Goal: Task Accomplishment & Management: Complete application form

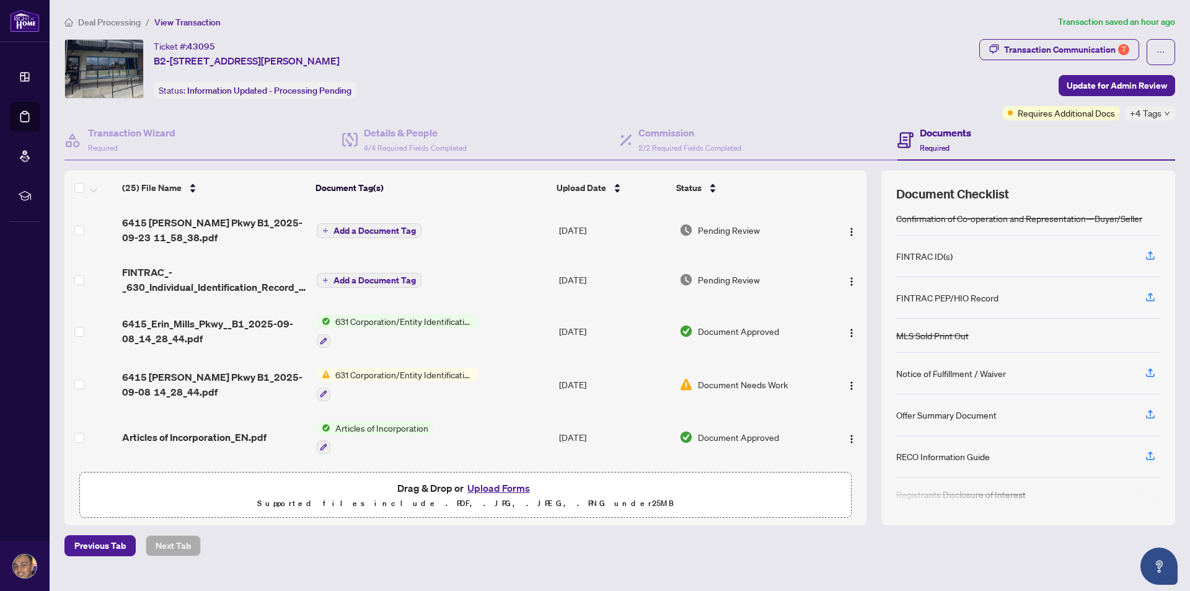
scroll to position [80, 0]
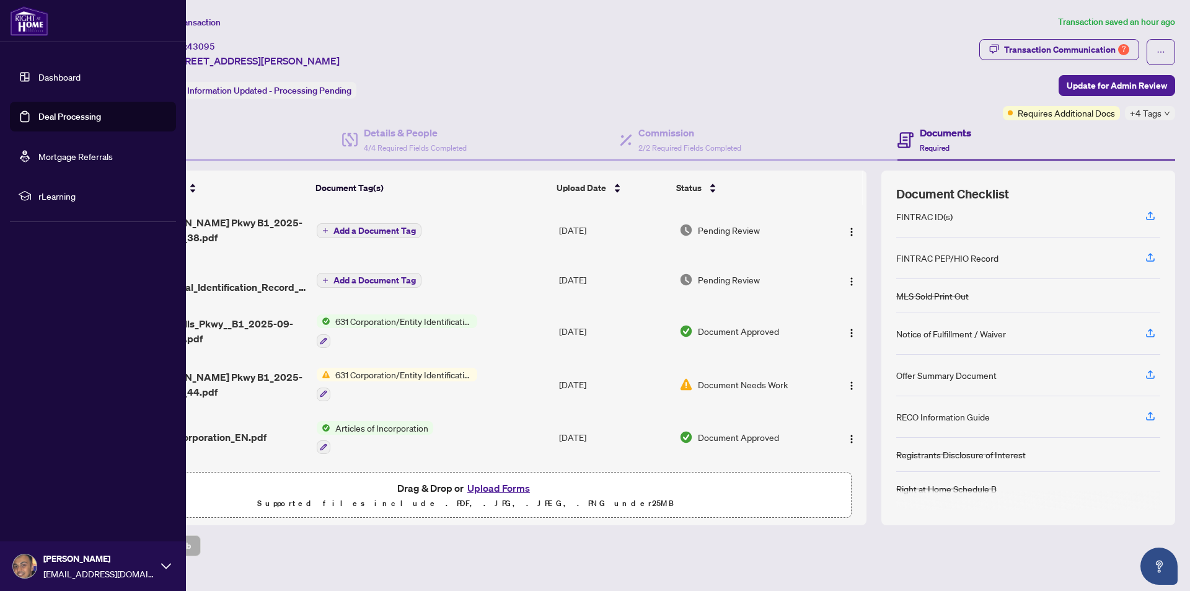
click at [70, 111] on link "Deal Processing" at bounding box center [69, 116] width 63 height 11
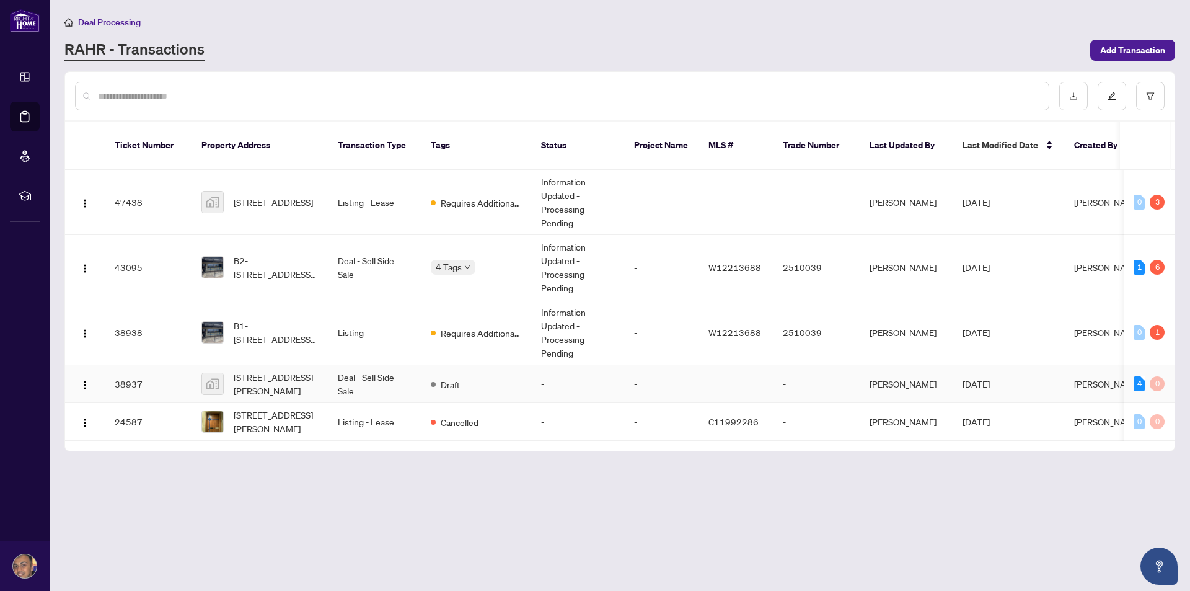
click at [321, 373] on td "[STREET_ADDRESS][PERSON_NAME]" at bounding box center [260, 384] width 136 height 38
click at [291, 254] on span "B2-[STREET_ADDRESS][PERSON_NAME]" at bounding box center [276, 267] width 84 height 27
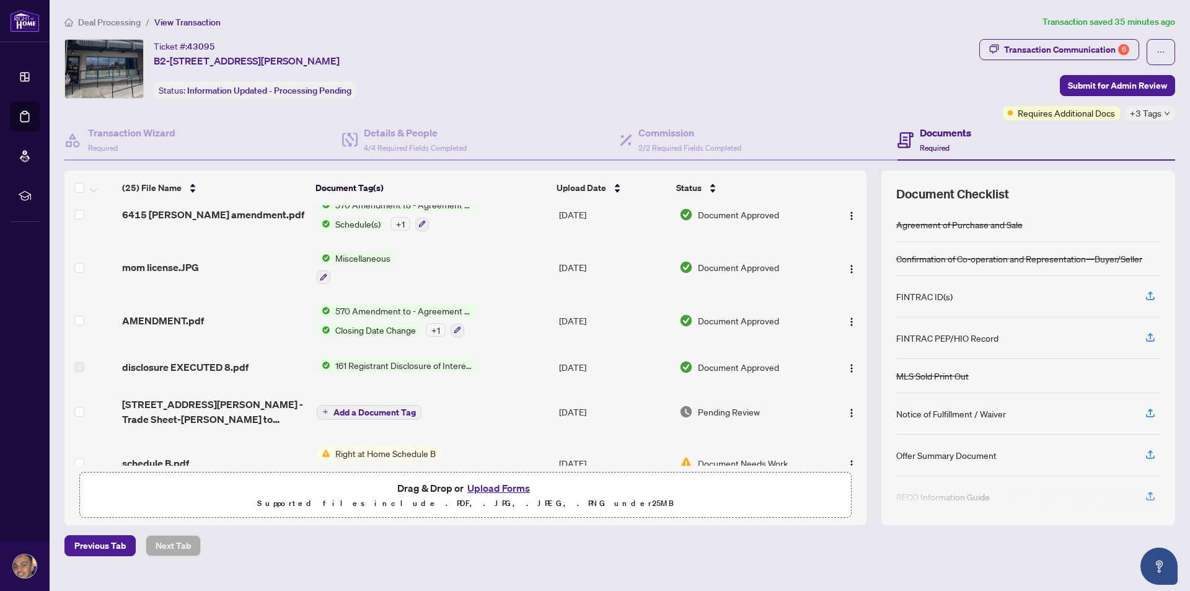
scroll to position [806, 0]
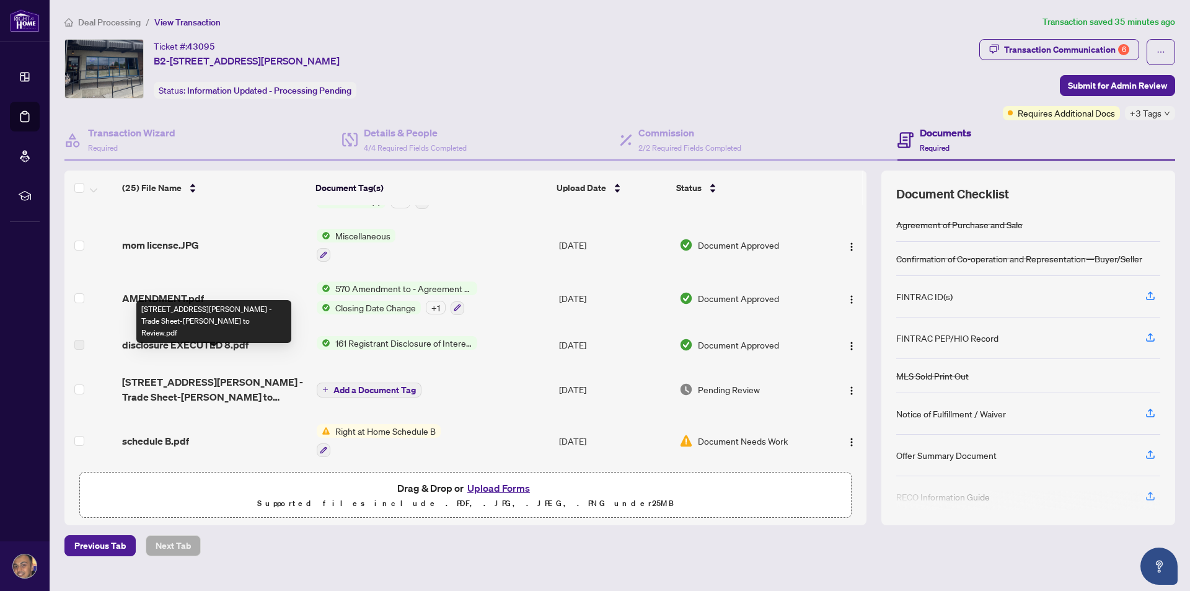
click at [231, 374] on span "[STREET_ADDRESS][PERSON_NAME] -Trade Sheet-[PERSON_NAME] to Review.pdf" at bounding box center [214, 389] width 184 height 30
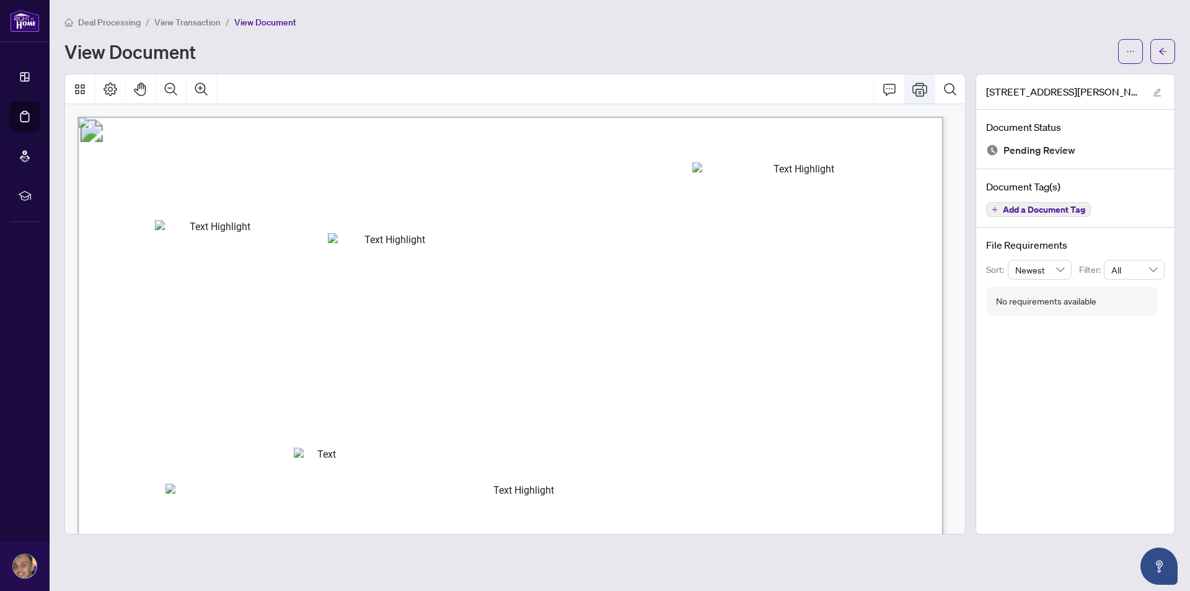
click at [922, 92] on icon "Print" at bounding box center [919, 89] width 15 height 15
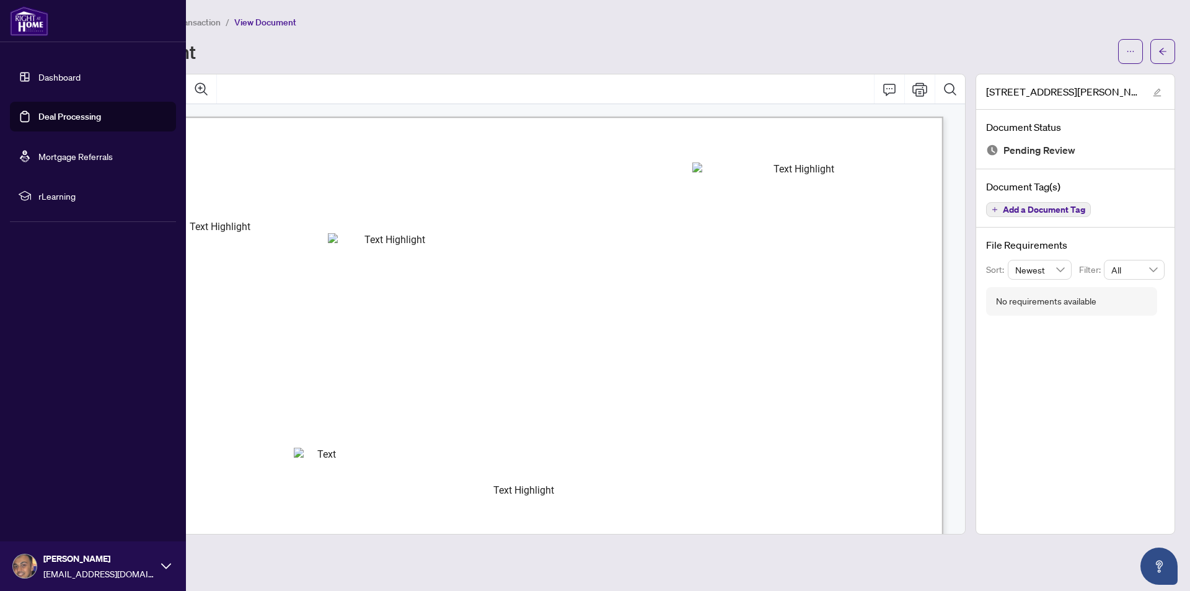
click at [48, 111] on link "Deal Processing" at bounding box center [69, 116] width 63 height 11
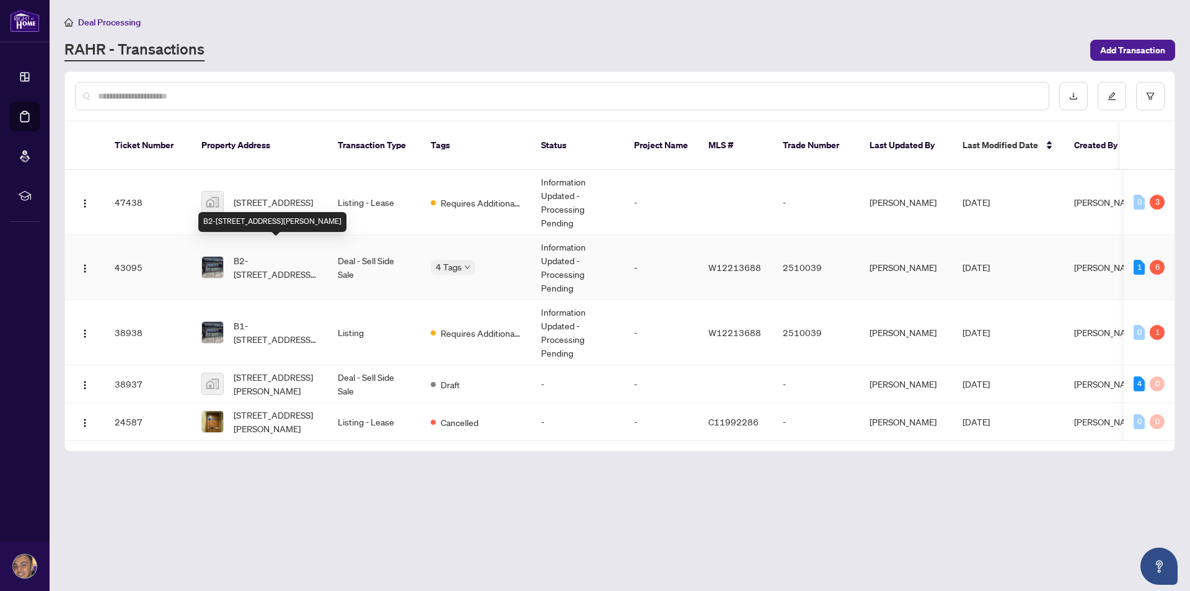
click at [261, 258] on span "B2-[STREET_ADDRESS][PERSON_NAME]" at bounding box center [276, 267] width 84 height 27
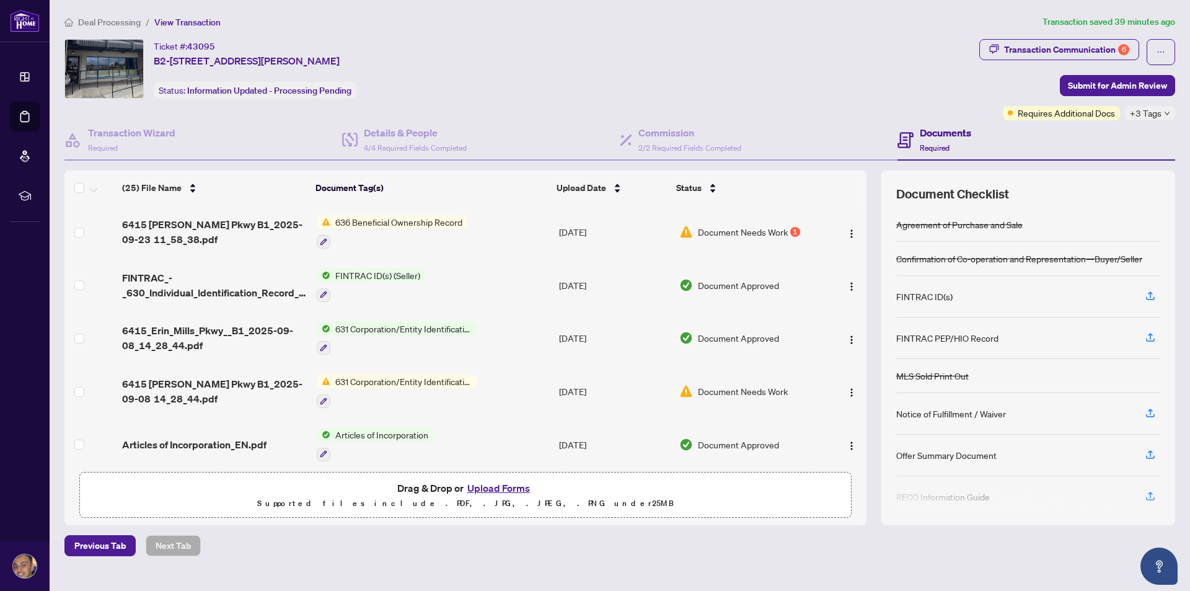
click at [500, 488] on button "Upload Forms" at bounding box center [499, 488] width 70 height 16
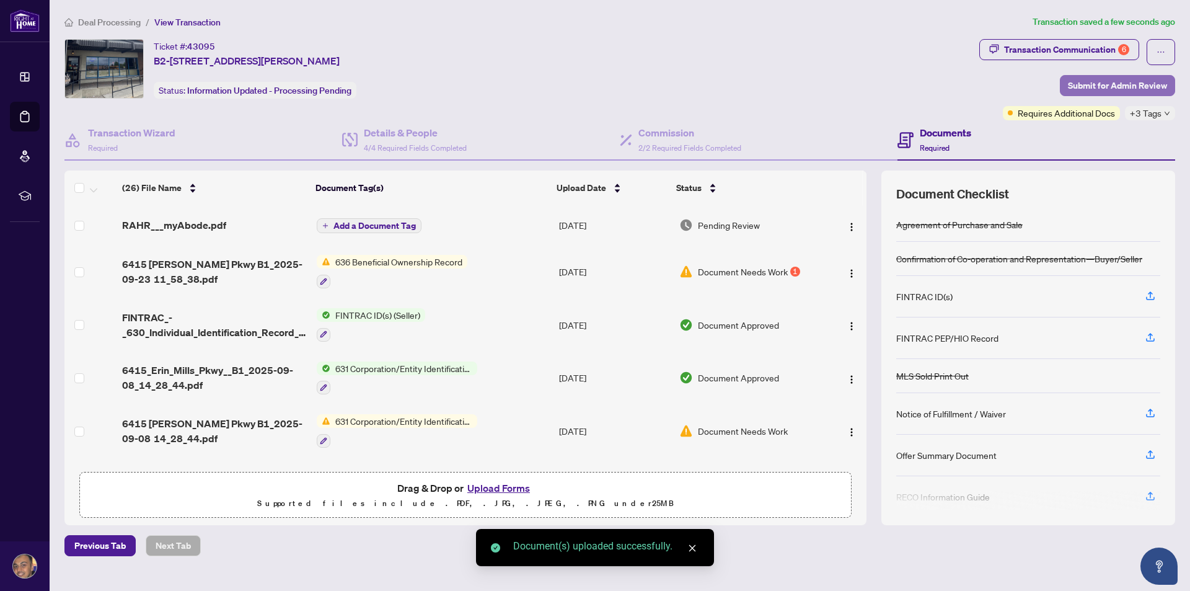
click at [1141, 84] on span "Submit for Admin Review" at bounding box center [1117, 86] width 99 height 20
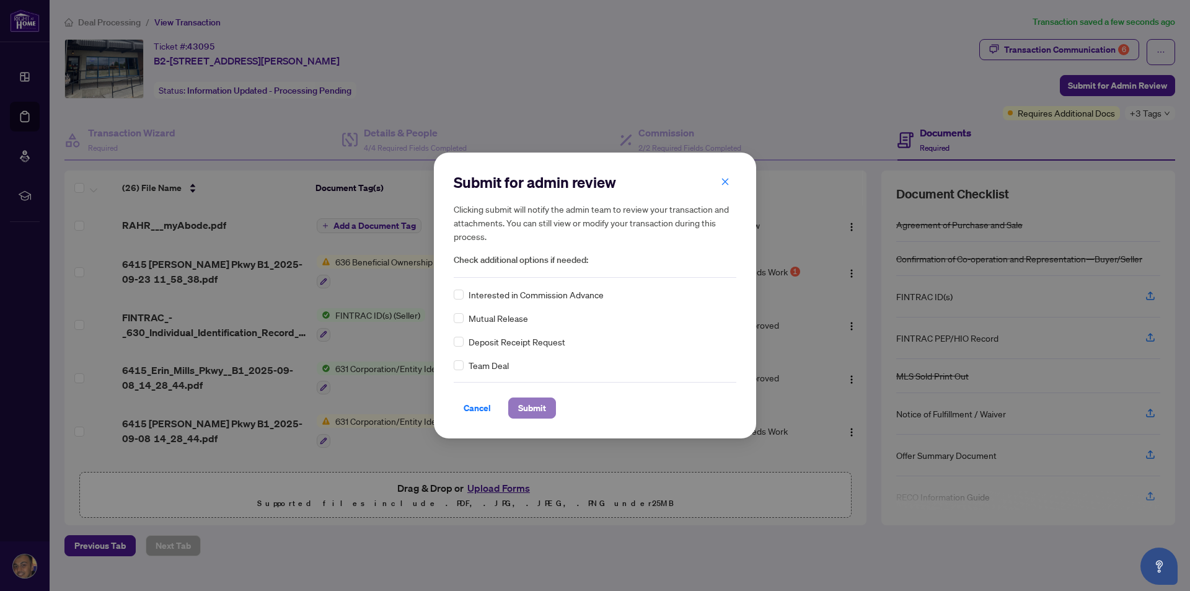
click at [534, 414] on span "Submit" at bounding box center [532, 408] width 28 height 20
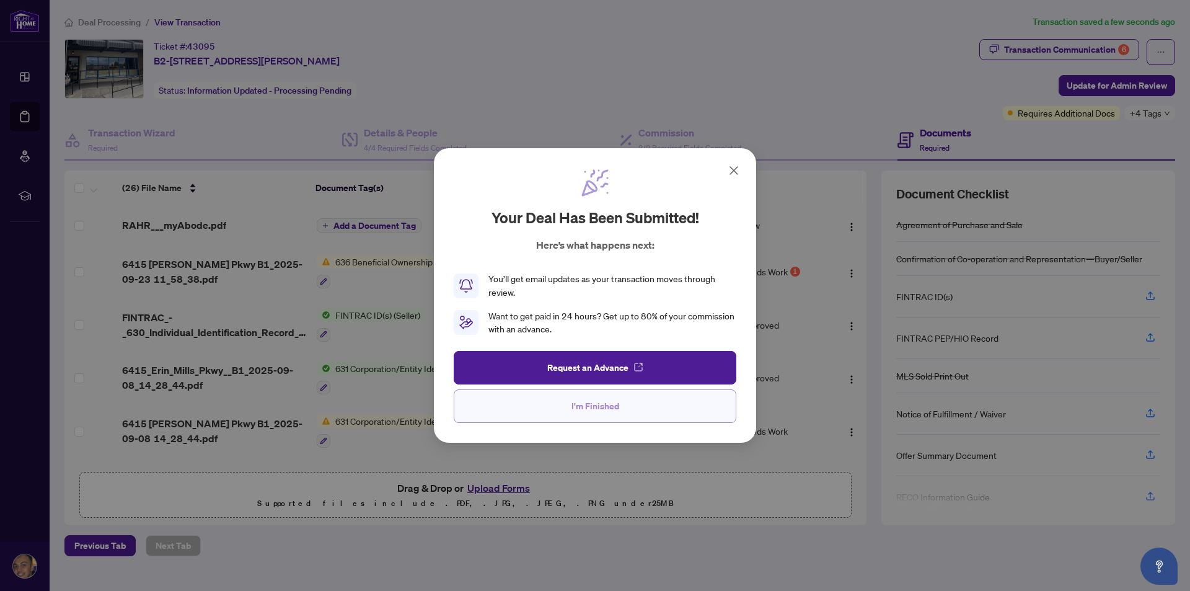
click at [590, 414] on span "I'm Finished" at bounding box center [596, 406] width 48 height 20
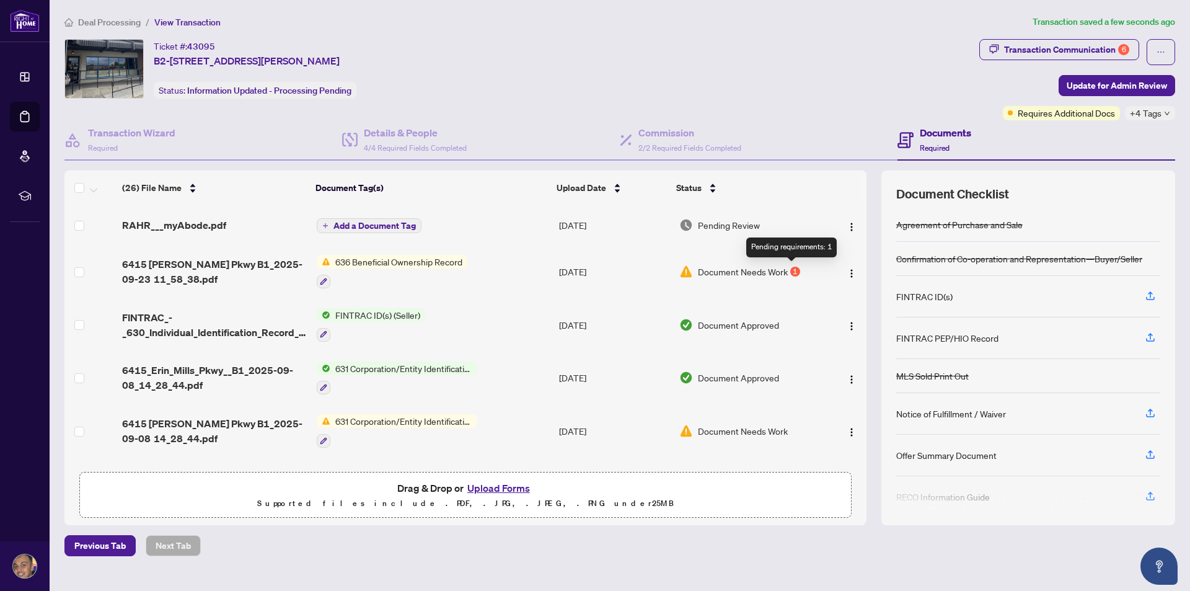
click at [793, 271] on div "1" at bounding box center [795, 272] width 10 height 10
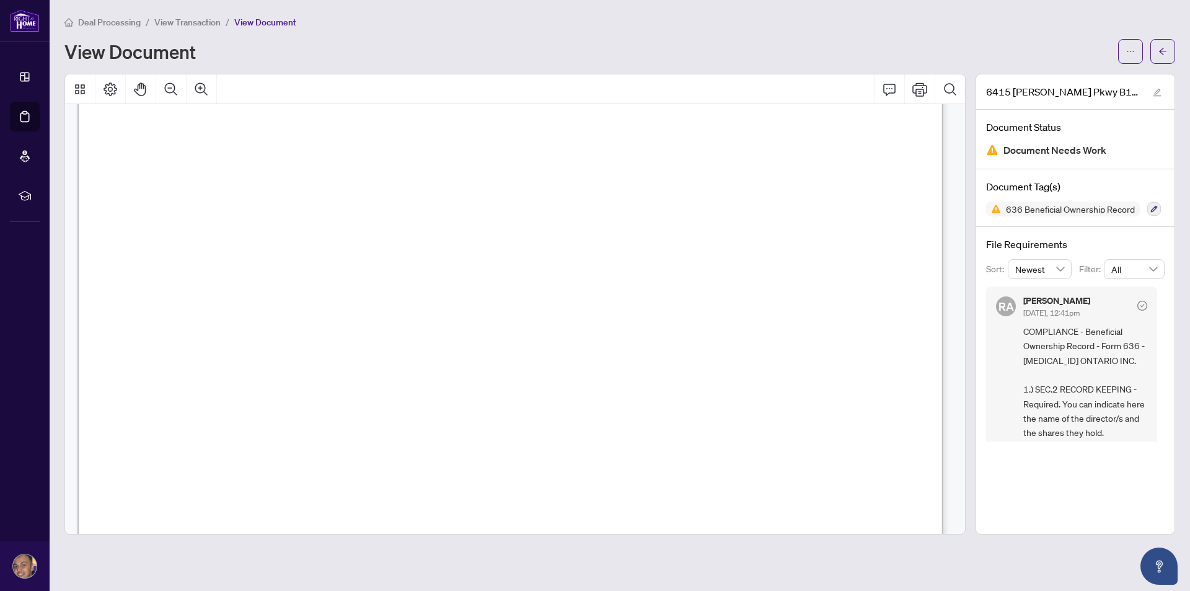
scroll to position [1240, 0]
click at [915, 94] on icon "Print" at bounding box center [919, 89] width 15 height 15
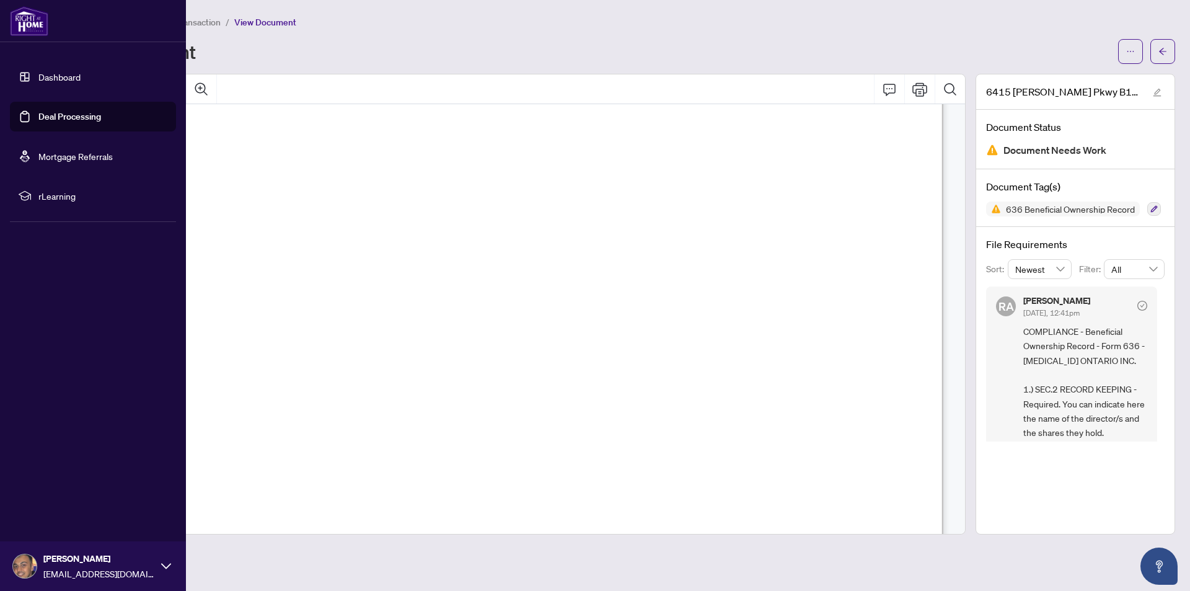
click at [50, 114] on link "Deal Processing" at bounding box center [69, 116] width 63 height 11
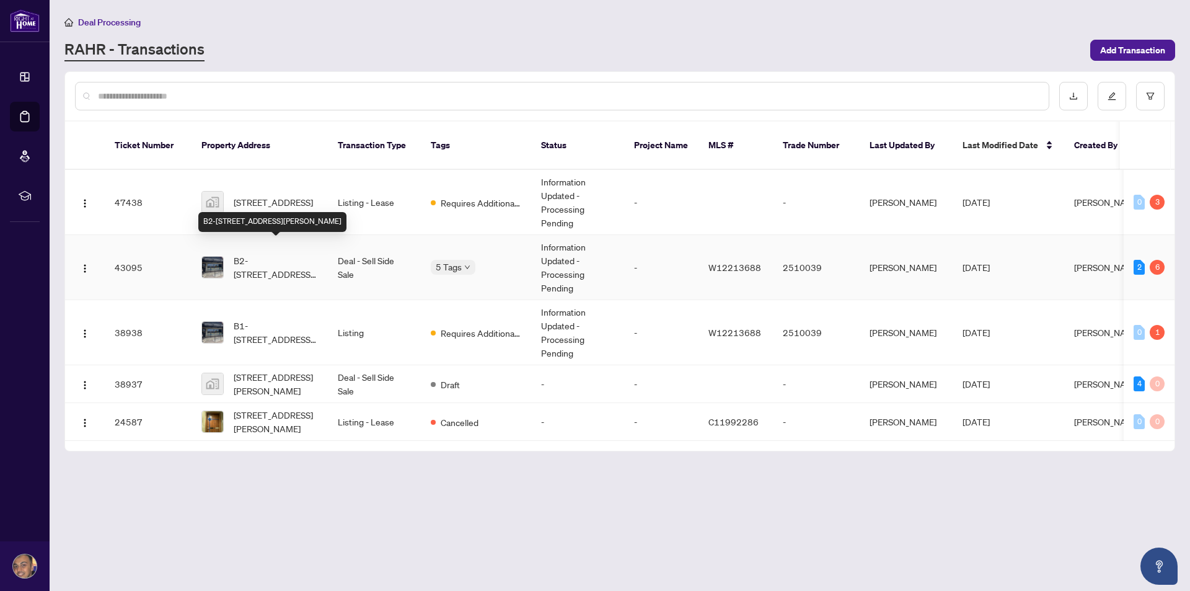
click at [272, 258] on span "B2-[STREET_ADDRESS][PERSON_NAME]" at bounding box center [276, 267] width 84 height 27
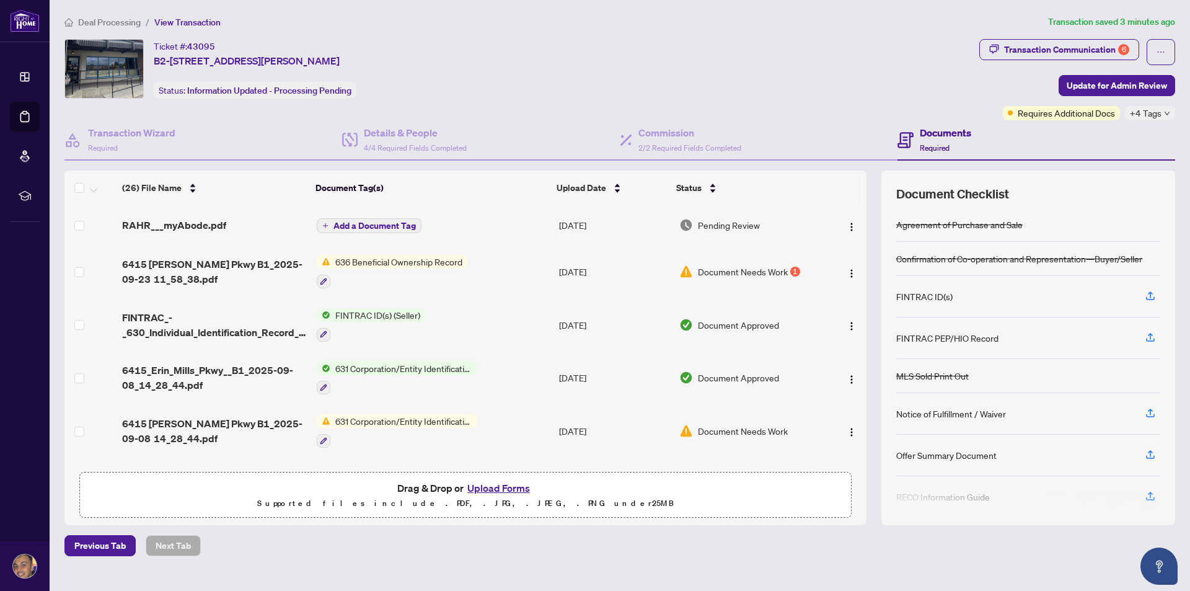
click at [498, 477] on span "Drag & Drop or Upload Forms Supported files include .PDF, .JPG, .JPEG, .PNG und…" at bounding box center [465, 495] width 771 height 46
click at [496, 488] on button "Upload Forms" at bounding box center [499, 488] width 70 height 16
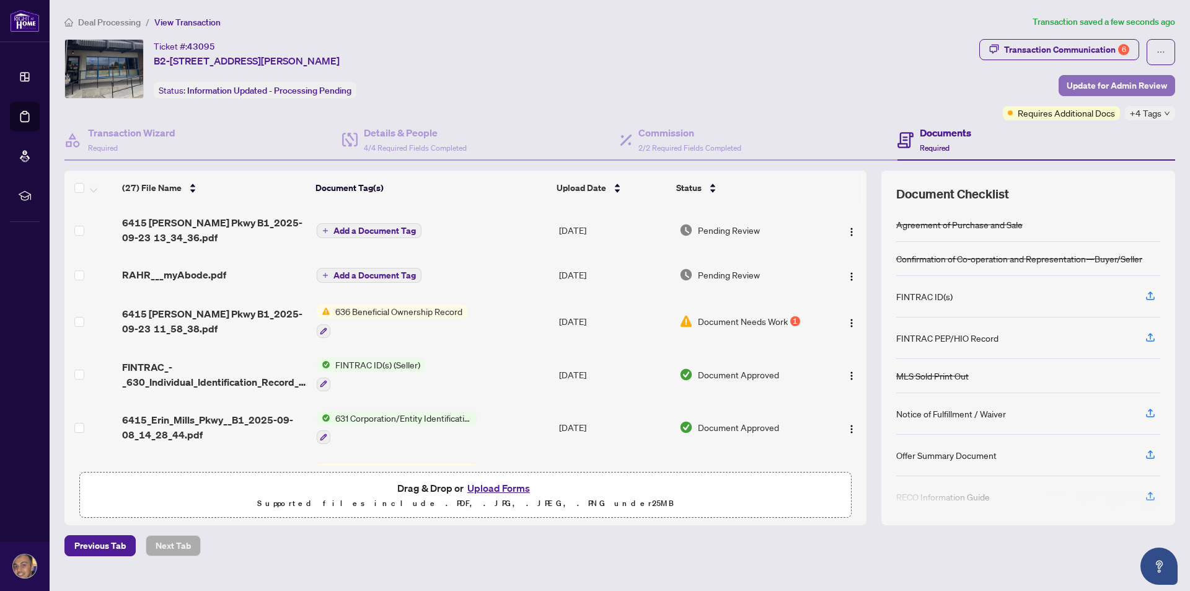
click at [1130, 88] on span "Update for Admin Review" at bounding box center [1117, 86] width 100 height 20
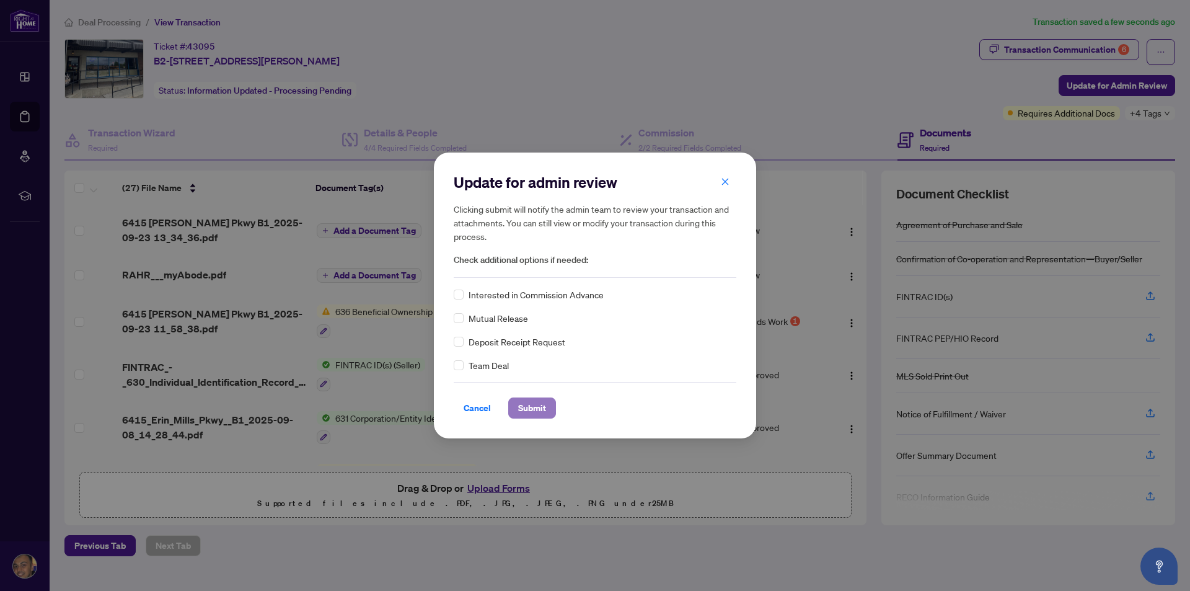
click at [528, 404] on span "Submit" at bounding box center [532, 408] width 28 height 20
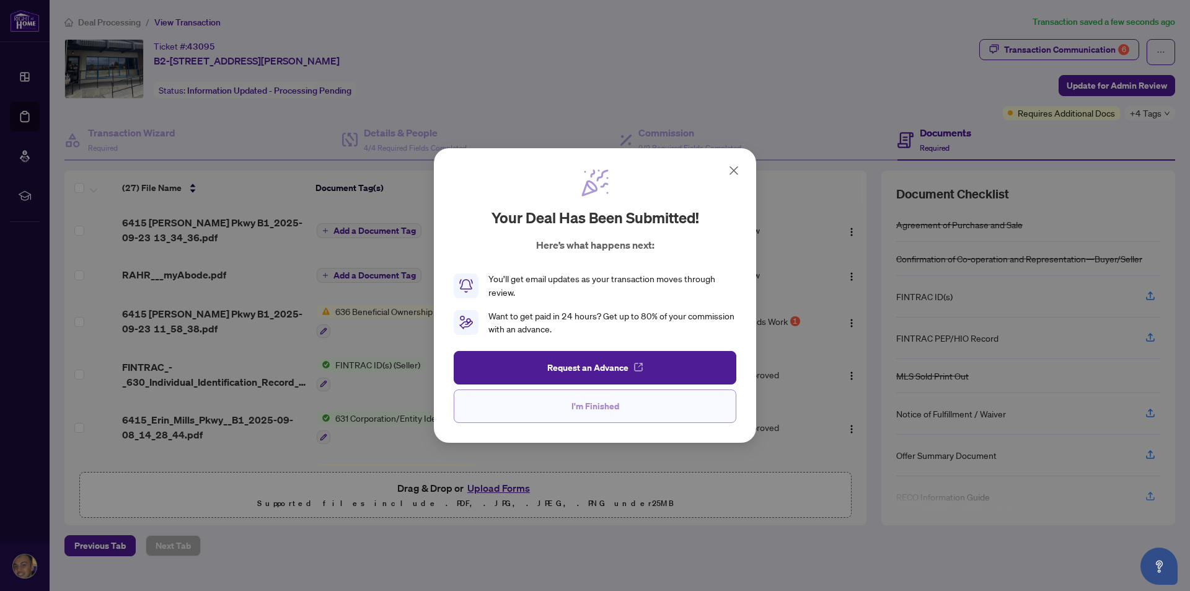
click at [598, 403] on span "I'm Finished" at bounding box center [596, 406] width 48 height 20
